Goal: Task Accomplishment & Management: Use online tool/utility

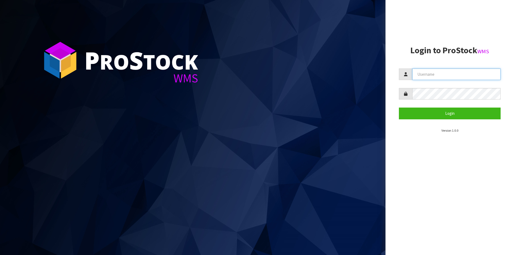
click at [428, 75] on input "text" at bounding box center [456, 75] width 88 height 12
type input "[PERSON_NAME][EMAIL_ADDRESS][DOMAIN_NAME]"
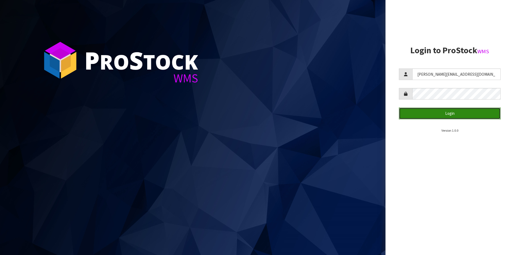
click at [441, 113] on button "Login" at bounding box center [450, 114] width 102 height 12
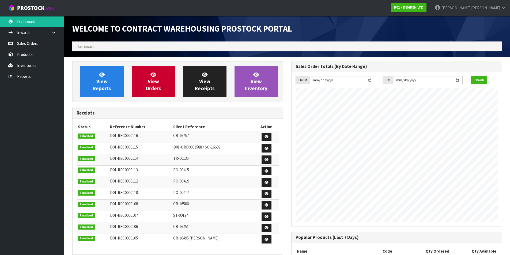
scroll to position [245, 219]
click at [152, 81] on span "View Orders" at bounding box center [154, 81] width 16 height 20
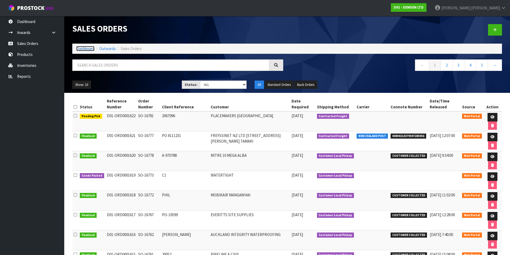
click at [85, 46] on link "Dashboard" at bounding box center [85, 48] width 18 height 5
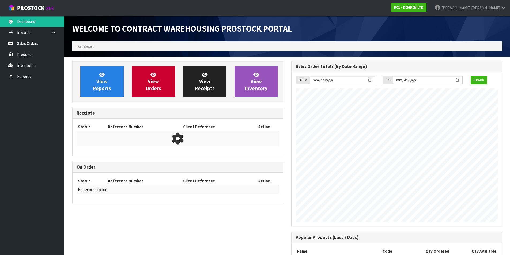
scroll to position [245, 219]
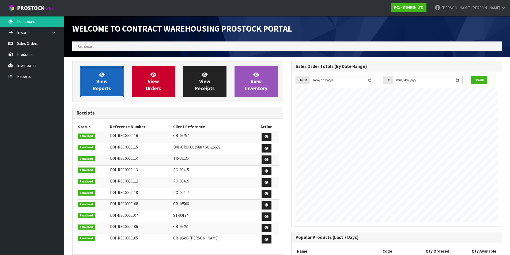
click at [102, 85] on span "View Reports" at bounding box center [102, 81] width 18 height 20
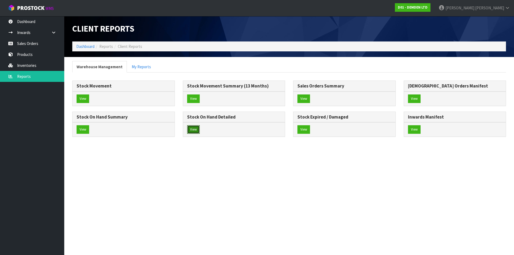
click at [194, 130] on button "View" at bounding box center [193, 129] width 13 height 9
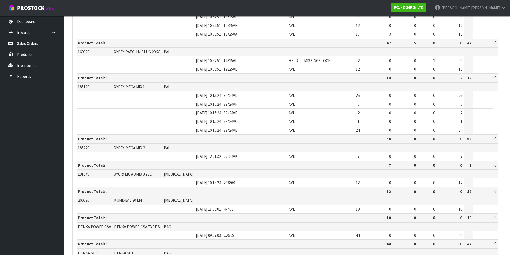
scroll to position [249, 0]
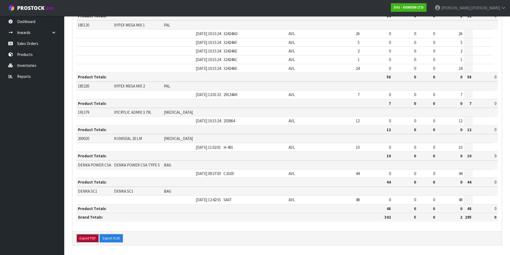
click at [87, 237] on button "Export PDF" at bounding box center [88, 238] width 22 height 9
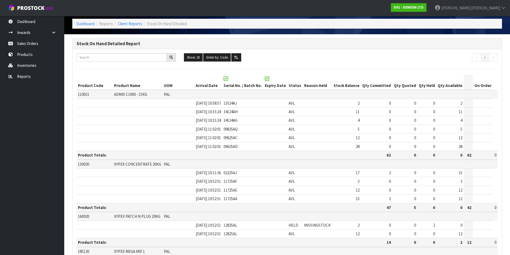
scroll to position [0, 0]
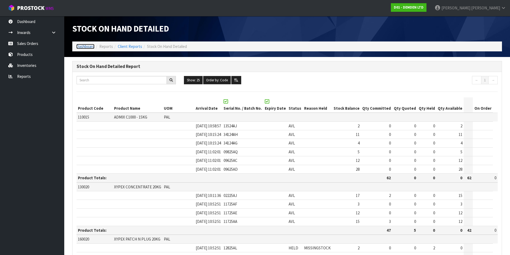
click at [85, 45] on link "Dashboard" at bounding box center [85, 46] width 18 height 5
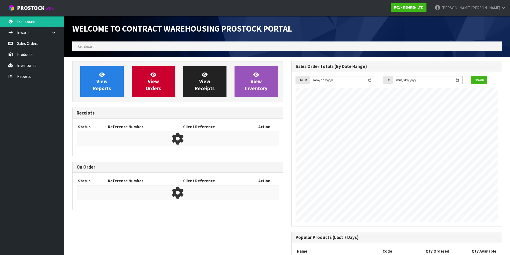
scroll to position [245, 219]
